Goal: Task Accomplishment & Management: Manage account settings

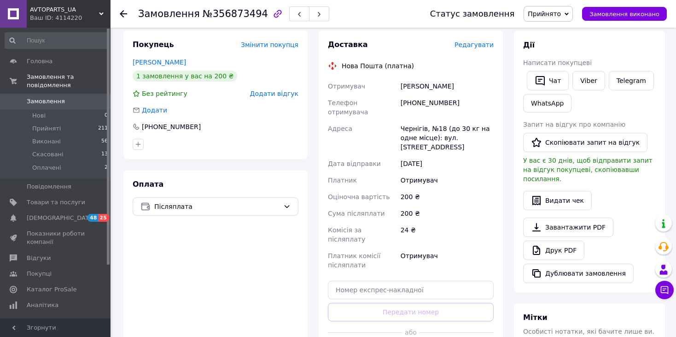
scroll to position [230, 0]
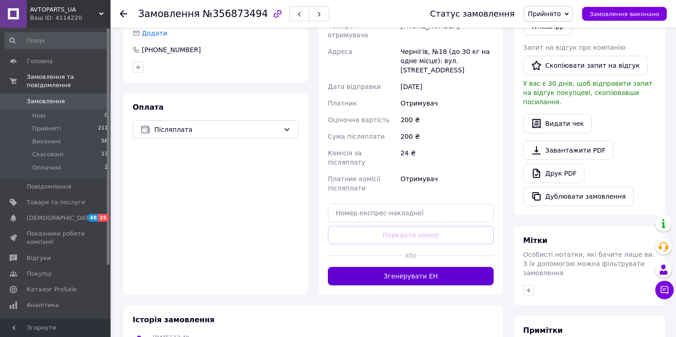
click at [386, 267] on button "Згенерувати ЕН" at bounding box center [411, 276] width 166 height 18
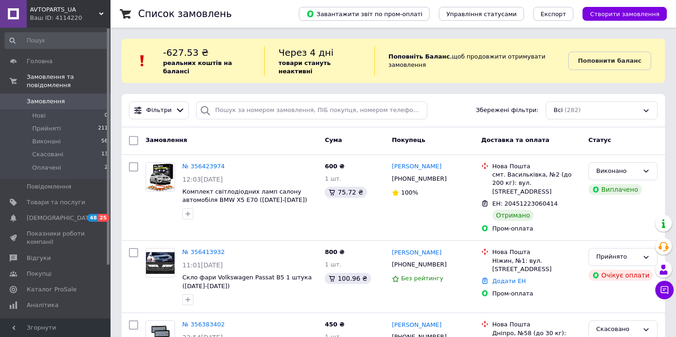
click at [43, 97] on span "Замовлення" at bounding box center [46, 101] width 38 height 8
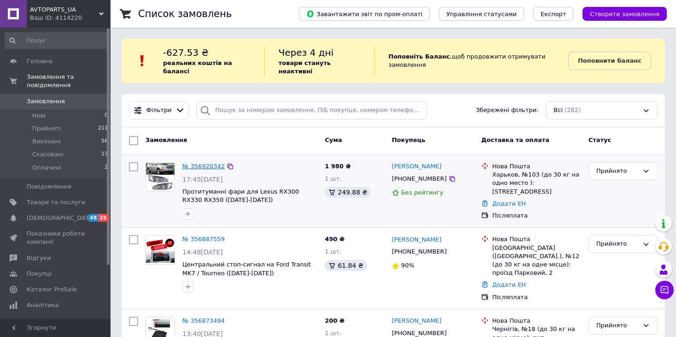
click at [199, 163] on link "№ 356920342" at bounding box center [203, 166] width 42 height 7
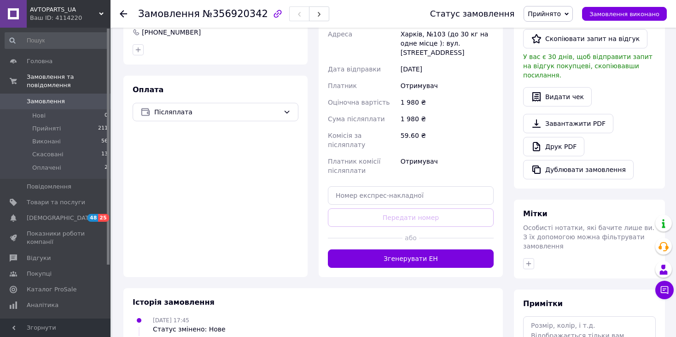
scroll to position [323, 0]
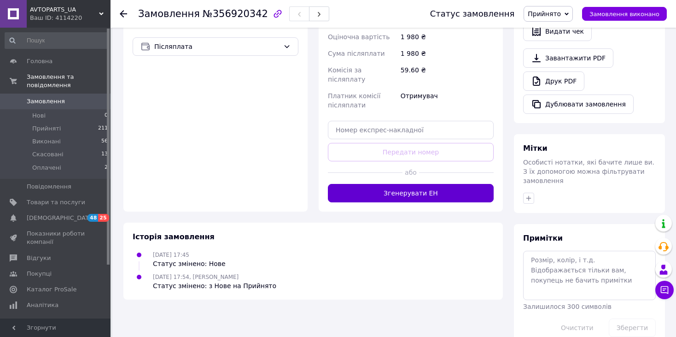
click at [383, 184] on button "Згенерувати ЕН" at bounding box center [411, 193] width 166 height 18
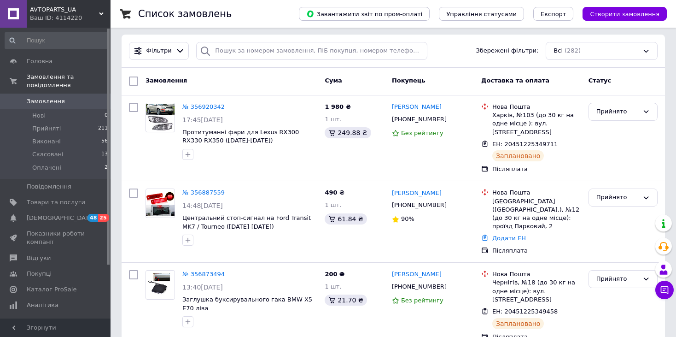
scroll to position [76, 0]
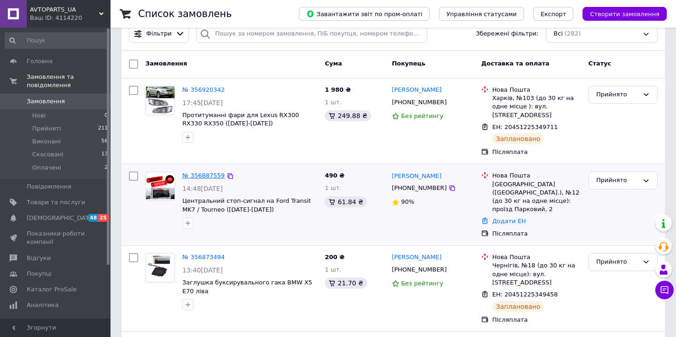
click at [207, 172] on link "№ 356887559" at bounding box center [203, 175] width 42 height 7
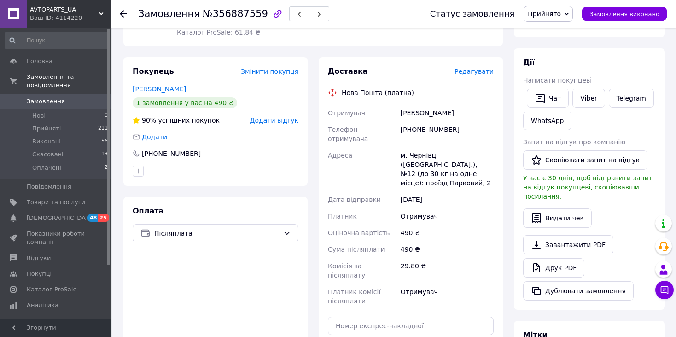
scroll to position [230, 0]
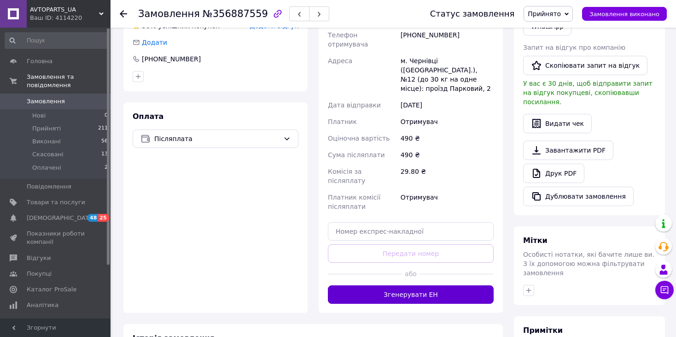
click at [374, 285] on button "Згенерувати ЕН" at bounding box center [411, 294] width 166 height 18
click at [374, 258] on div "Доставка Редагувати Нова Пошта (платна) Отримувач [PERSON_NAME] Телефон отримув…" at bounding box center [411, 138] width 166 height 332
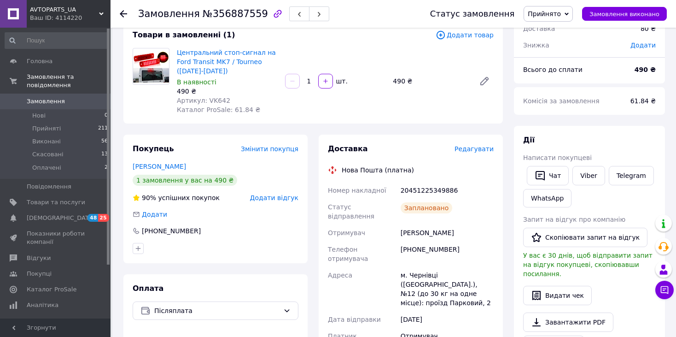
scroll to position [0, 0]
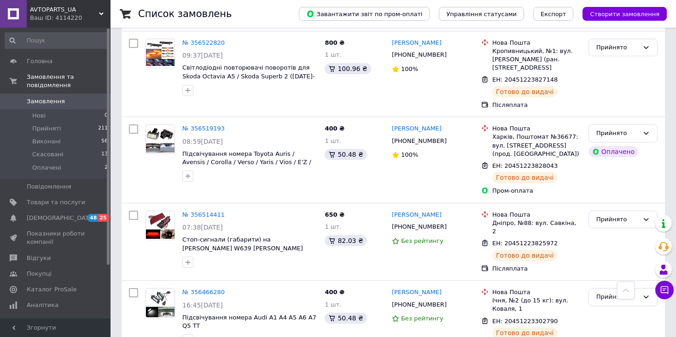
scroll to position [1505, 0]
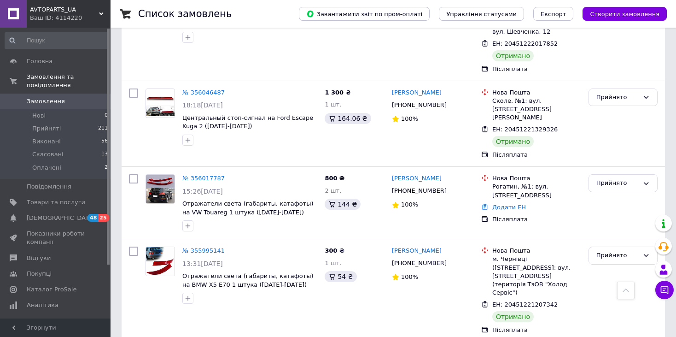
scroll to position [263, 0]
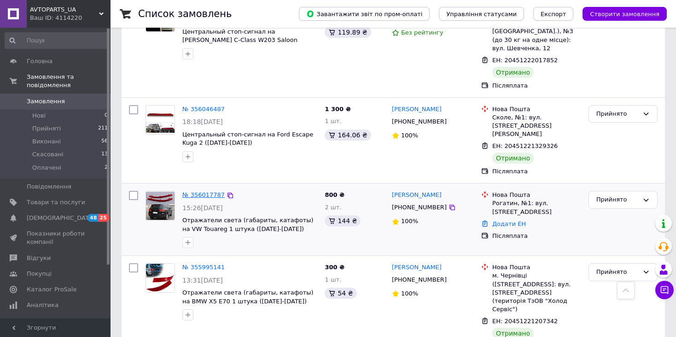
click at [210, 191] on link "№ 356017787" at bounding box center [203, 194] width 42 height 7
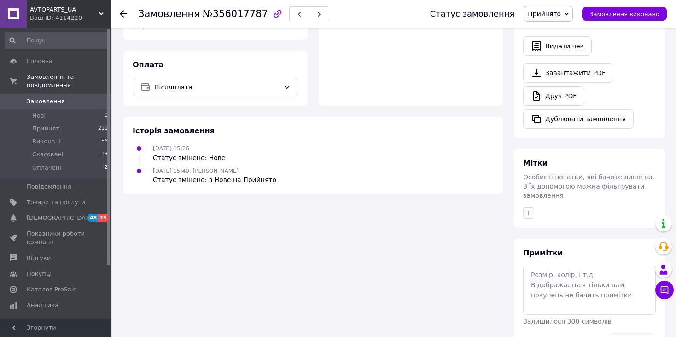
scroll to position [306, 0]
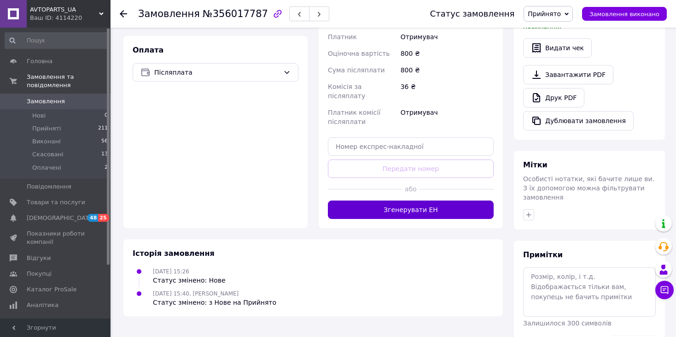
click at [387, 200] on button "Згенерувати ЕН" at bounding box center [411, 209] width 166 height 18
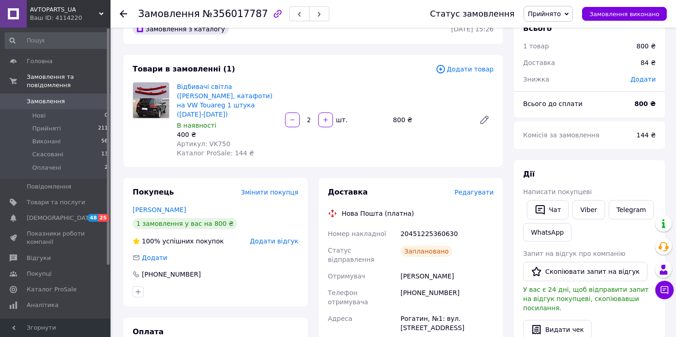
scroll to position [0, 0]
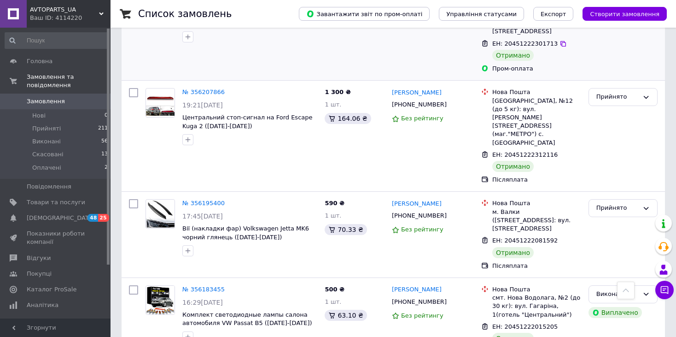
scroll to position [1485, 0]
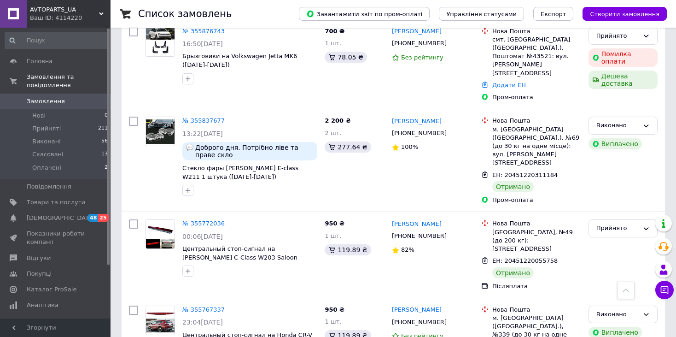
scroll to position [1568, 0]
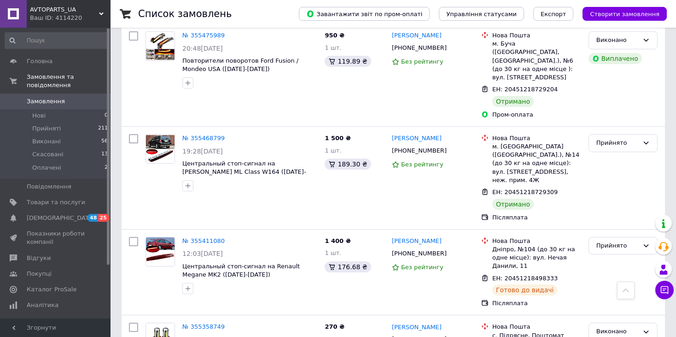
scroll to position [998, 0]
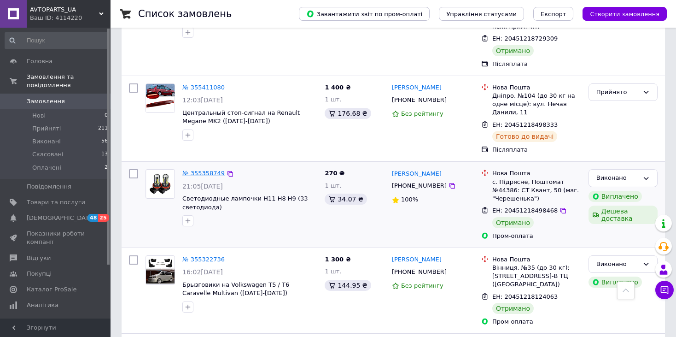
click at [202, 170] on link "№ 355358749" at bounding box center [203, 173] width 42 height 7
